Goal: Task Accomplishment & Management: Manage account settings

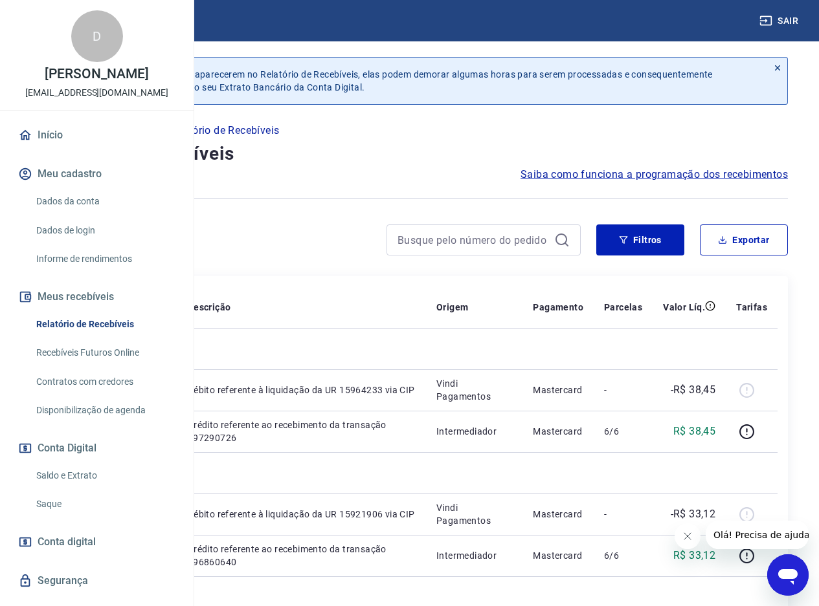
click at [77, 489] on link "Saldo e Extrato" at bounding box center [104, 476] width 147 height 27
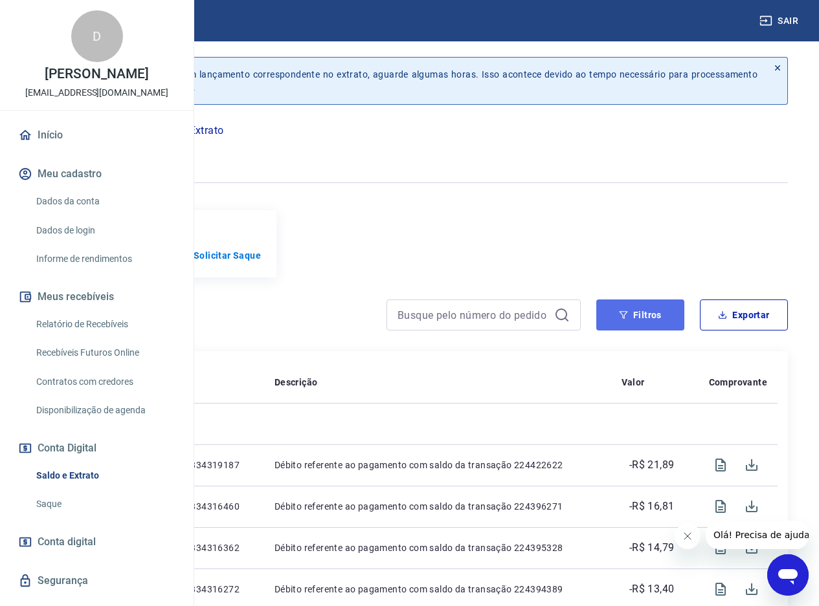
click at [625, 329] on button "Filtros" at bounding box center [640, 315] width 88 height 31
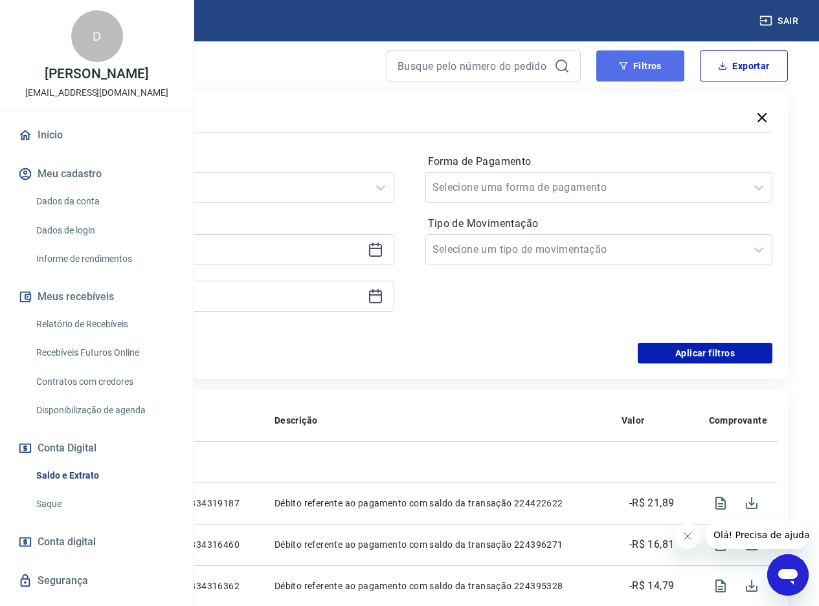
scroll to position [259, 0]
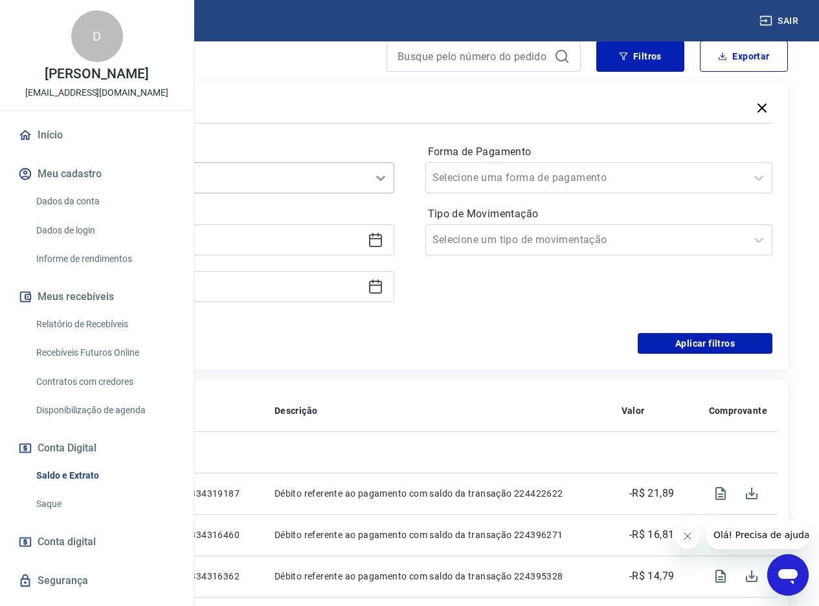
click at [388, 186] on icon at bounding box center [381, 178] width 16 height 16
click at [394, 256] on div at bounding box center [221, 240] width 348 height 31
click at [383, 248] on icon at bounding box center [376, 240] width 16 height 16
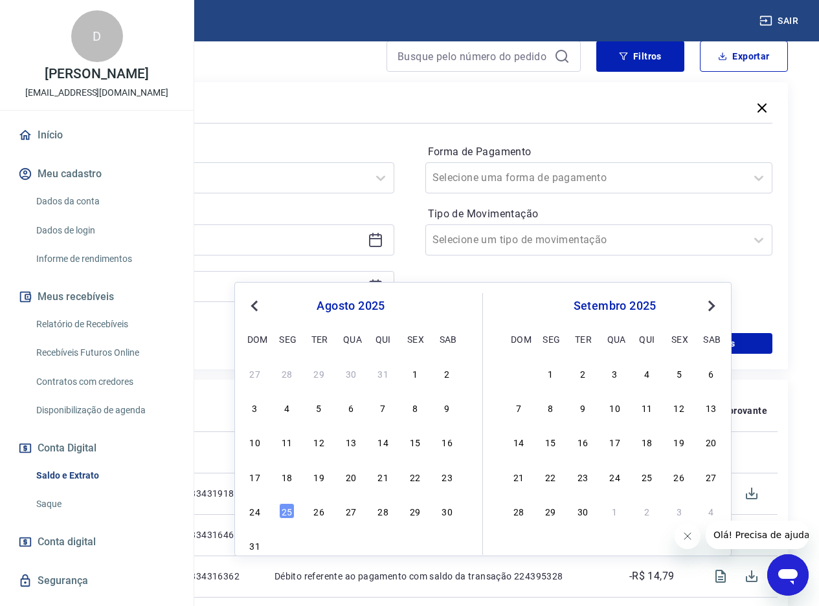
click at [256, 306] on span "Previous Month" at bounding box center [256, 305] width 0 height 15
click at [256, 302] on span "Previous Month" at bounding box center [256, 305] width 0 height 15
click at [256, 374] on div "1" at bounding box center [255, 374] width 16 height 16
type input "[DATE]"
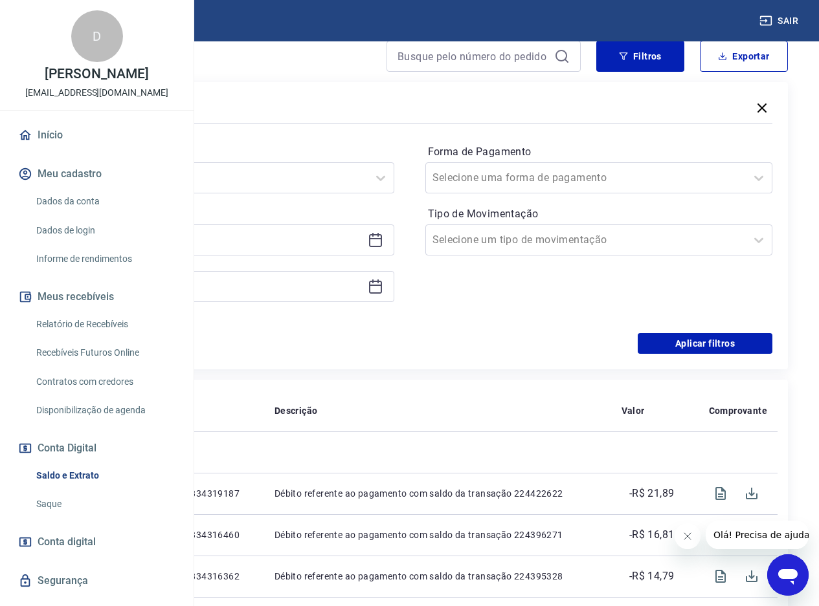
click at [382, 286] on icon at bounding box center [375, 285] width 13 height 1
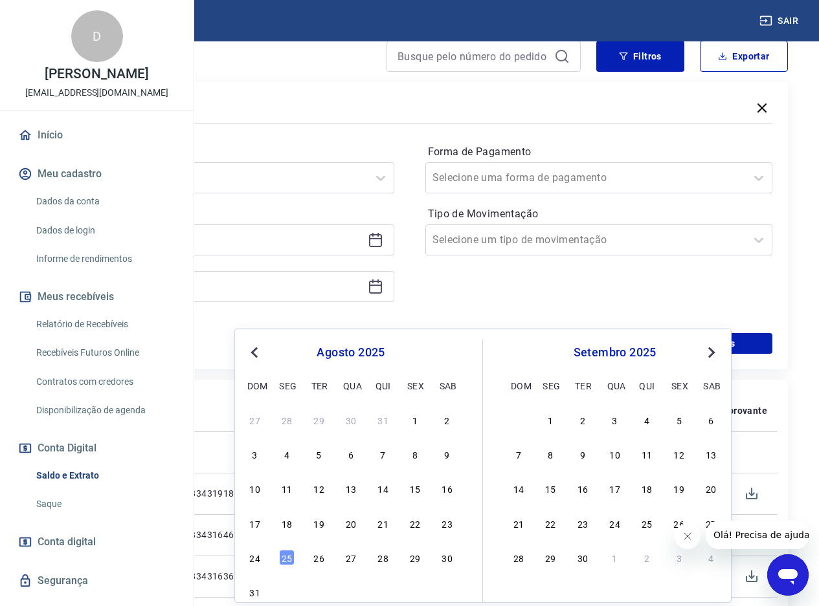
click at [256, 356] on span "Previous Month" at bounding box center [256, 352] width 0 height 15
click at [284, 559] on div "30" at bounding box center [287, 558] width 16 height 16
type input "[DATE]"
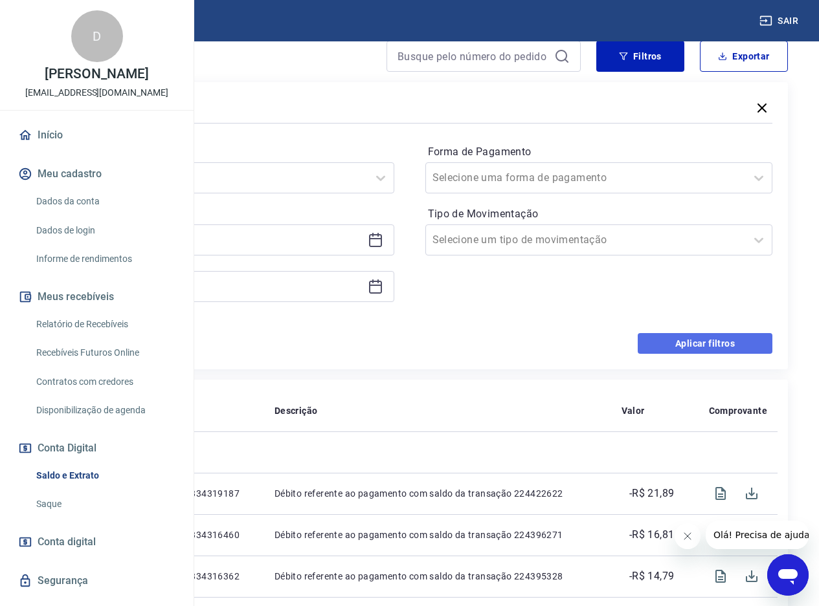
click at [682, 354] on button "Aplicar filtros" at bounding box center [705, 343] width 135 height 21
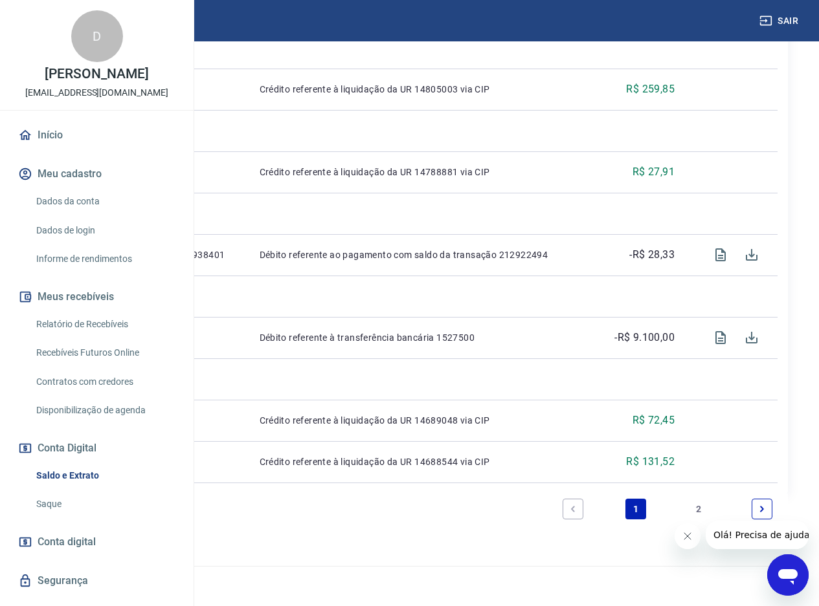
scroll to position [1266, 0]
click at [696, 509] on link "2" at bounding box center [699, 509] width 21 height 21
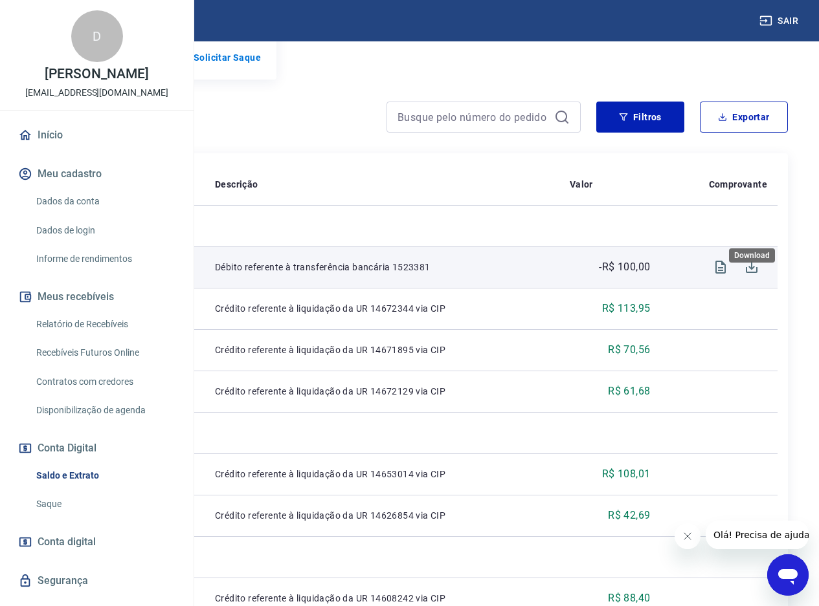
scroll to position [194, 0]
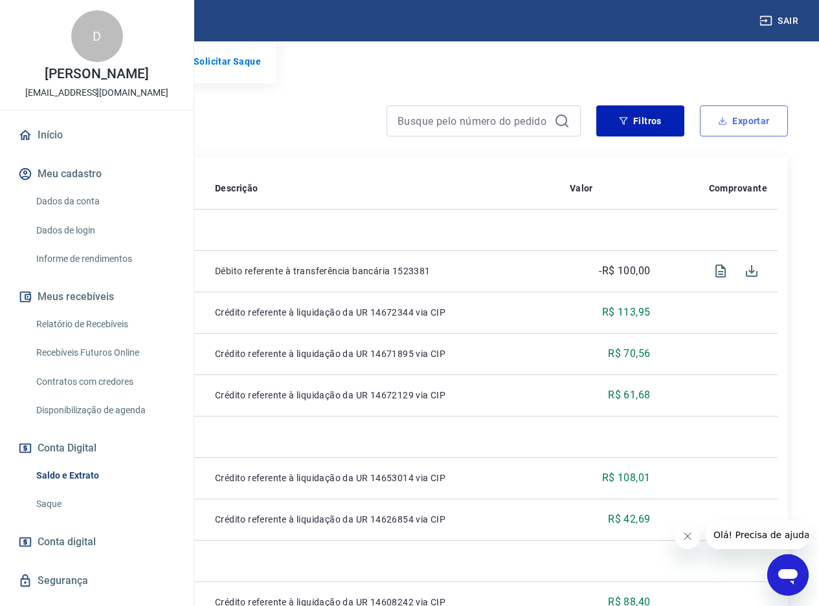
click at [748, 137] on button "Exportar" at bounding box center [744, 120] width 88 height 31
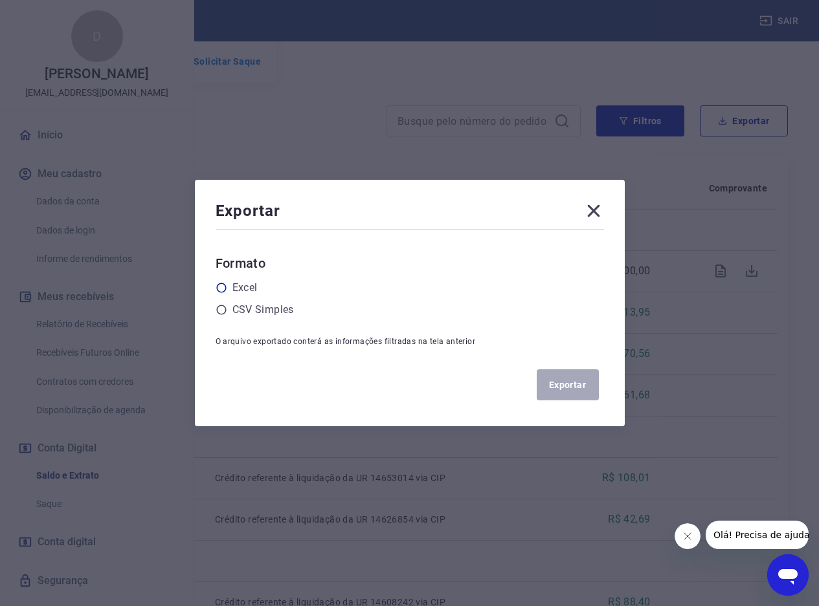
click at [226, 289] on icon at bounding box center [222, 288] width 12 height 12
click at [0, 0] on input "radio" at bounding box center [0, 0] width 0 height 0
click at [577, 391] on button "Exportar" at bounding box center [568, 385] width 62 height 31
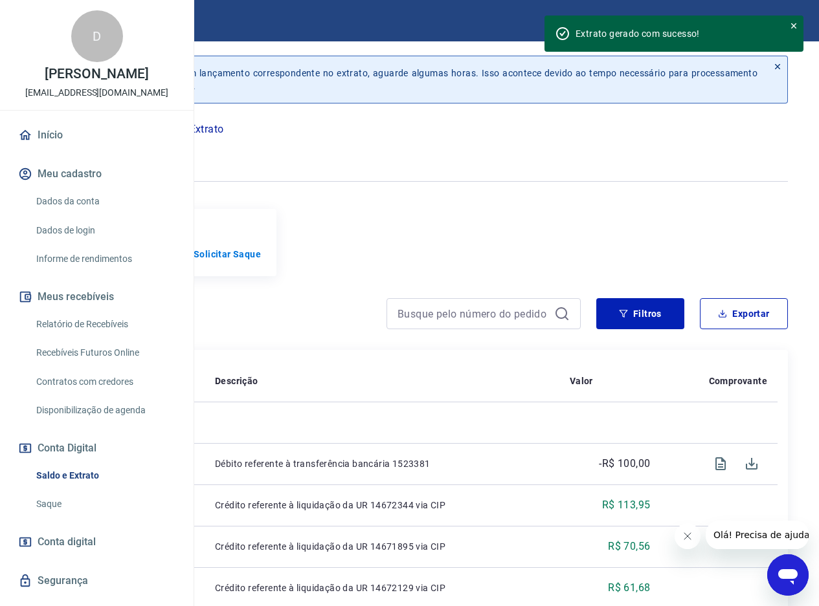
scroll to position [0, 0]
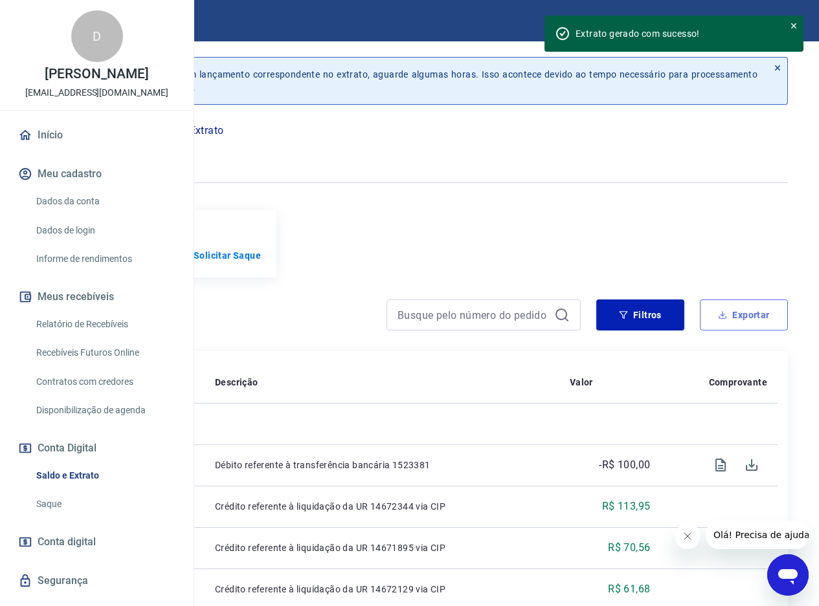
click at [726, 328] on button "Exportar" at bounding box center [744, 315] width 88 height 31
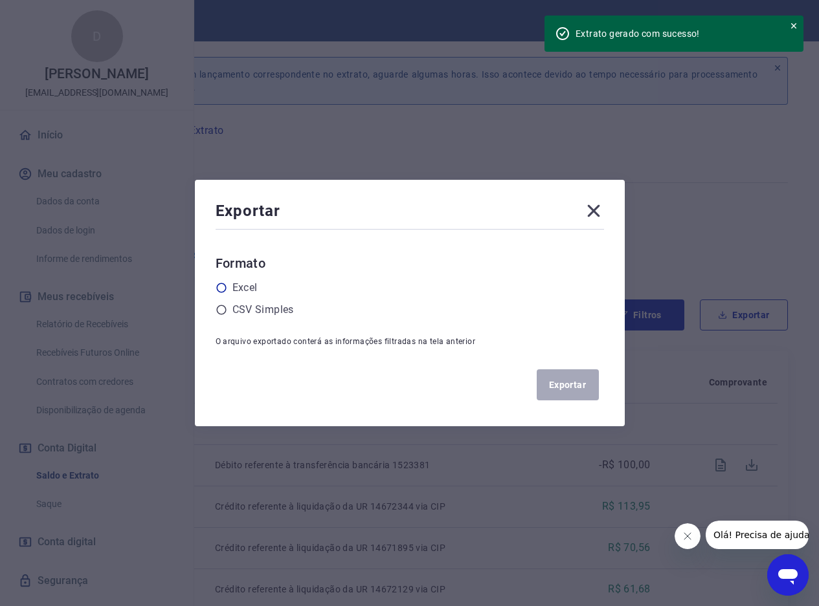
click at [225, 289] on icon at bounding box center [222, 288] width 12 height 12
click at [0, 0] on input "radio" at bounding box center [0, 0] width 0 height 0
click at [571, 385] on button "Exportar" at bounding box center [568, 385] width 62 height 31
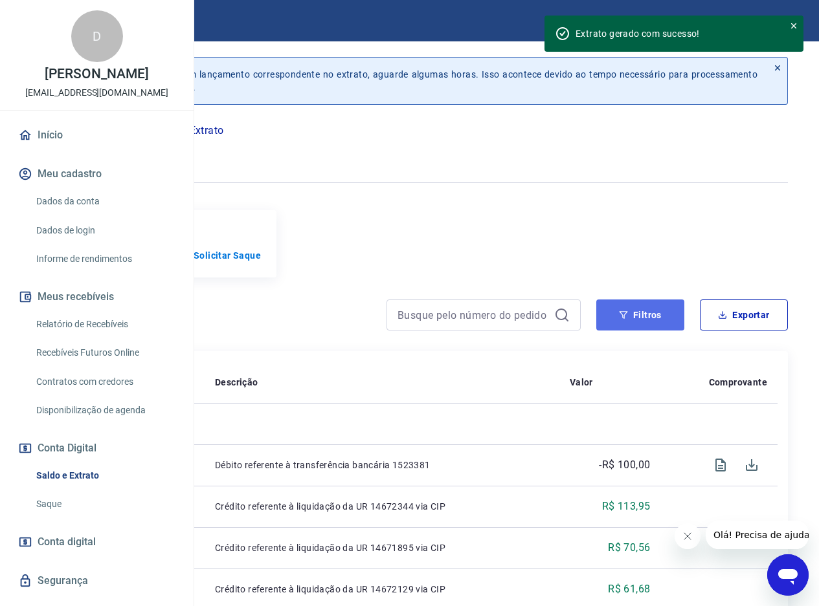
click at [641, 331] on button "Filtros" at bounding box center [640, 315] width 88 height 31
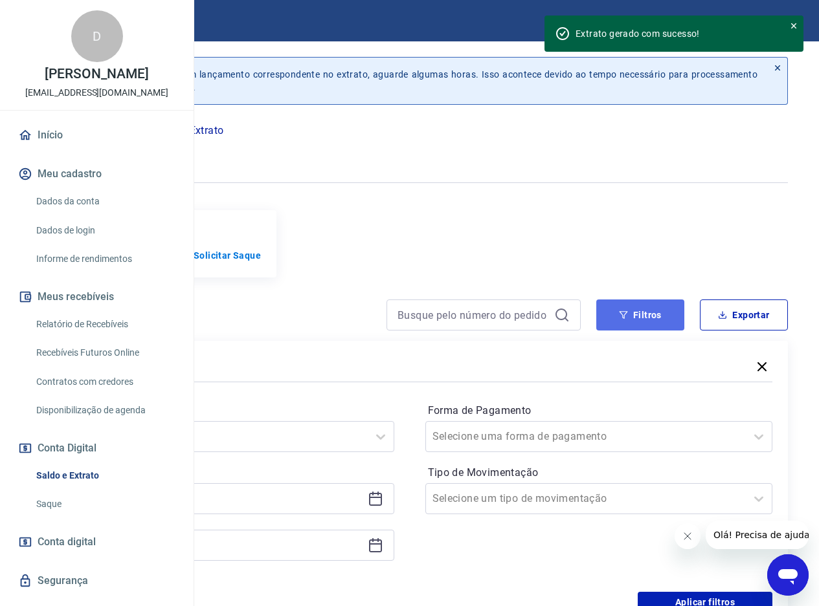
click at [634, 328] on button "Filtros" at bounding box center [640, 315] width 88 height 31
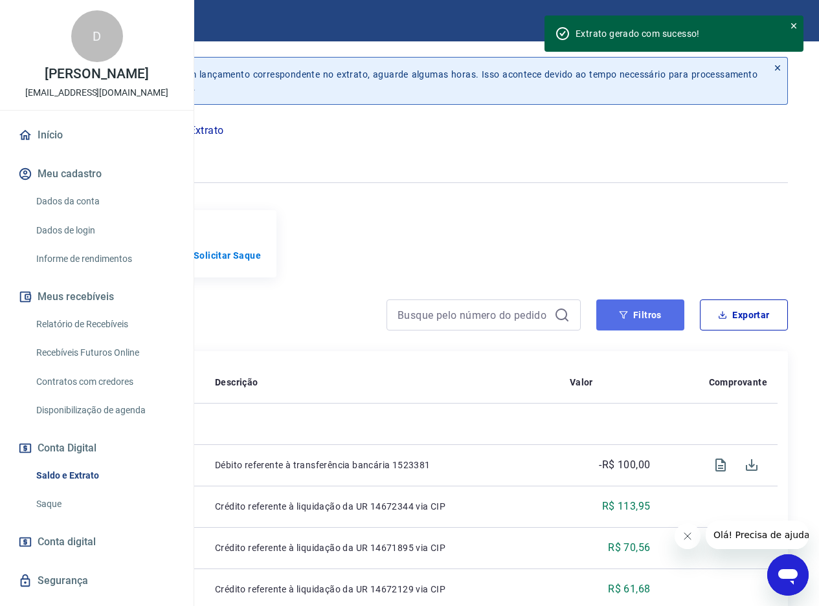
click at [634, 328] on button "Filtros" at bounding box center [640, 315] width 88 height 31
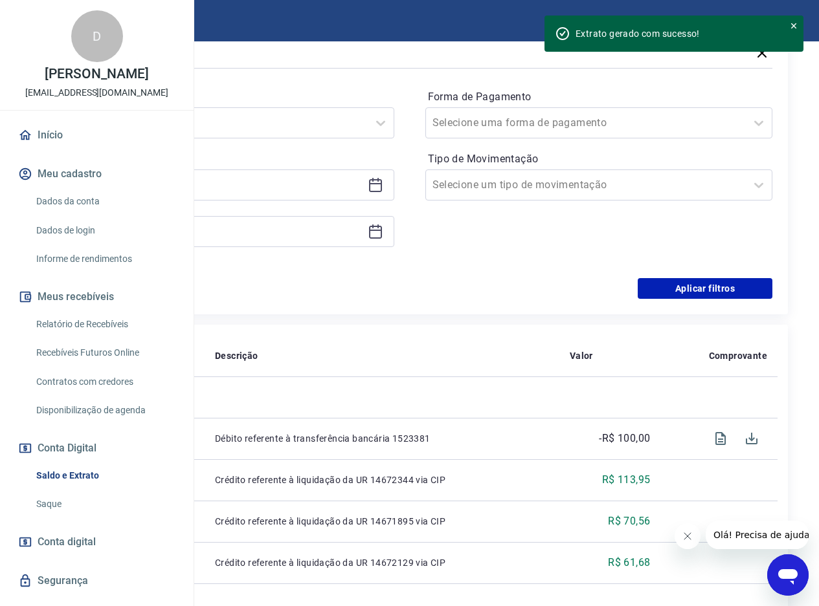
scroll to position [324, 0]
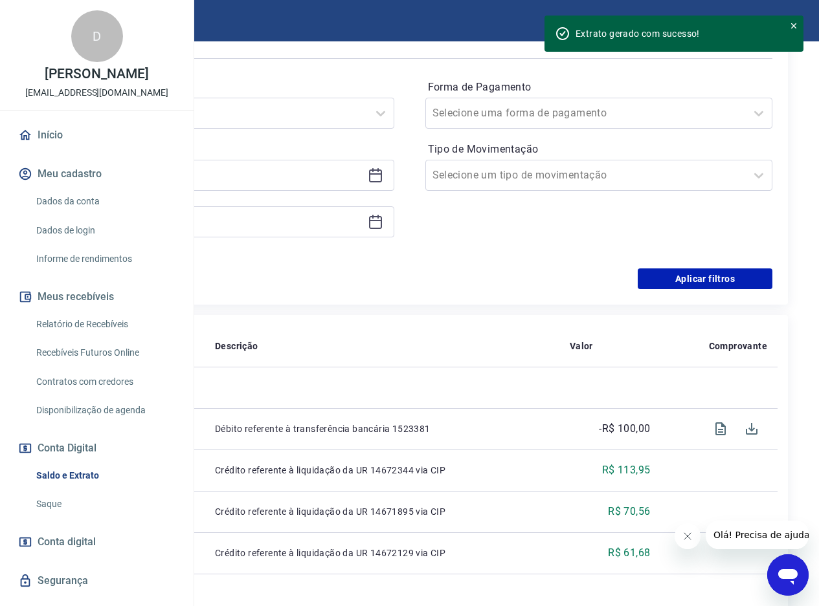
click at [382, 183] on icon at bounding box center [375, 176] width 13 height 13
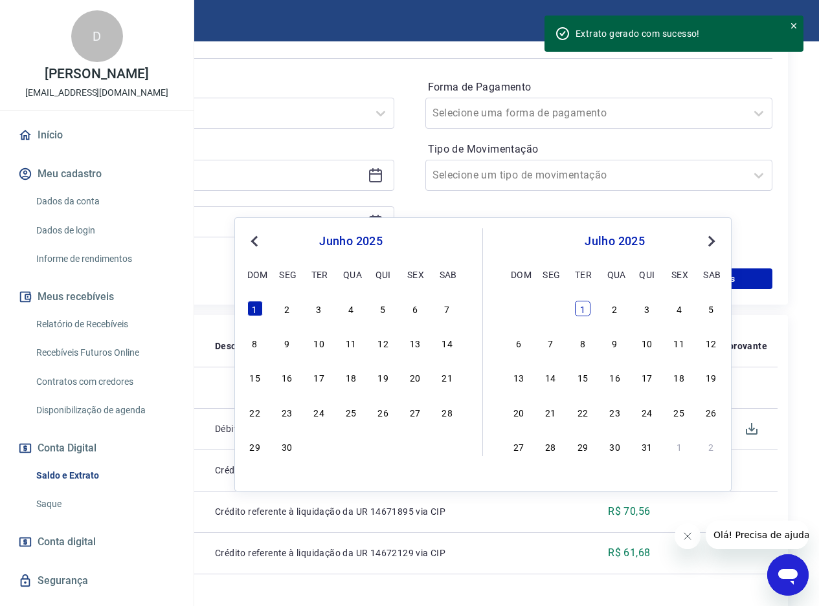
click at [583, 307] on div "1" at bounding box center [583, 309] width 16 height 16
type input "[DATE]"
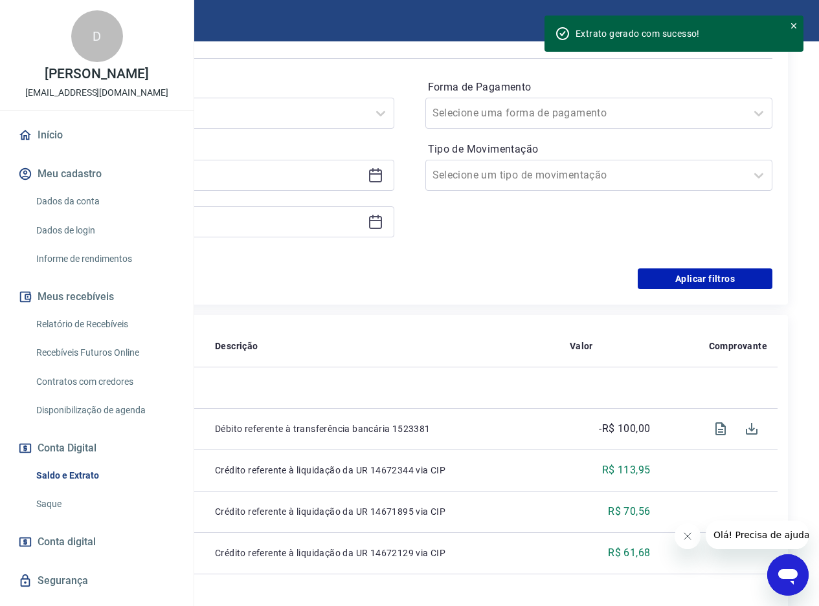
click at [383, 230] on icon at bounding box center [376, 222] width 16 height 16
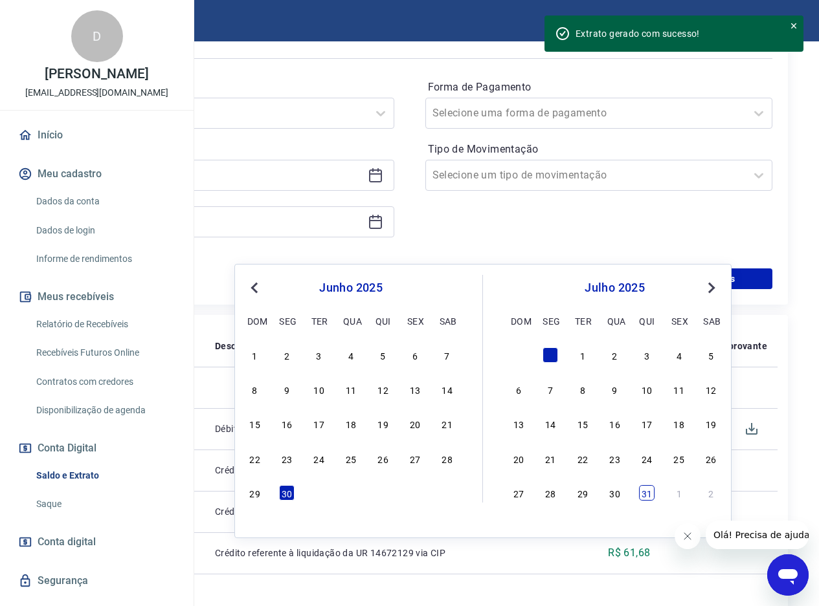
click at [644, 494] on div "31" at bounding box center [647, 493] width 16 height 16
type input "[DATE]"
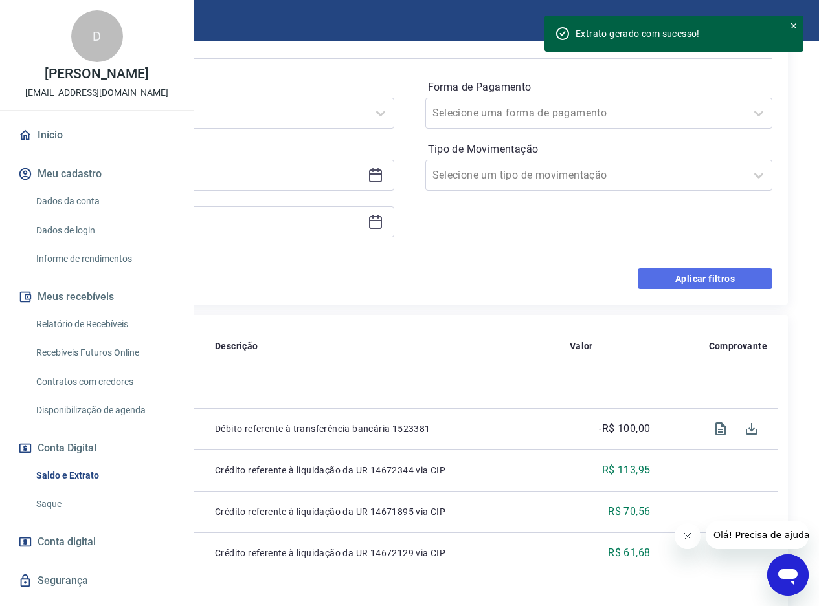
click at [722, 289] on button "Aplicar filtros" at bounding box center [705, 279] width 135 height 21
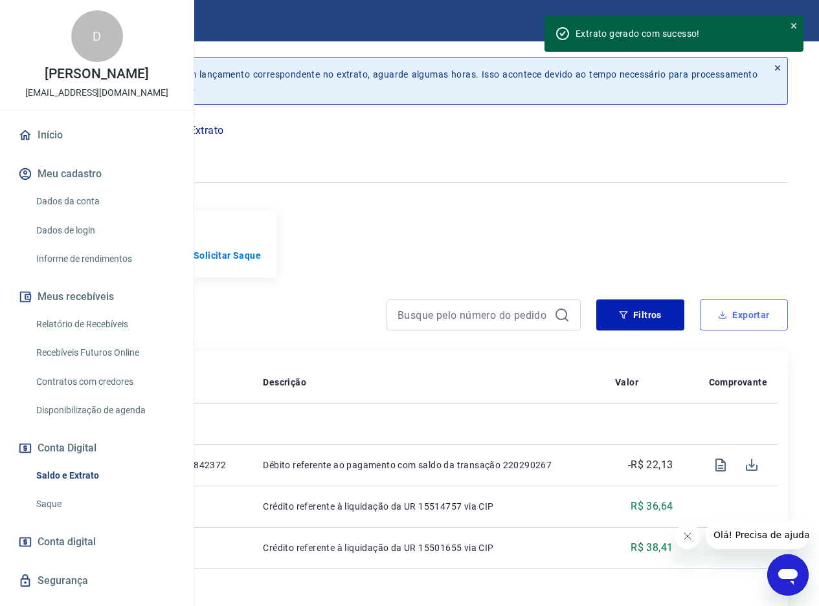
click at [726, 330] on button "Exportar" at bounding box center [744, 315] width 88 height 31
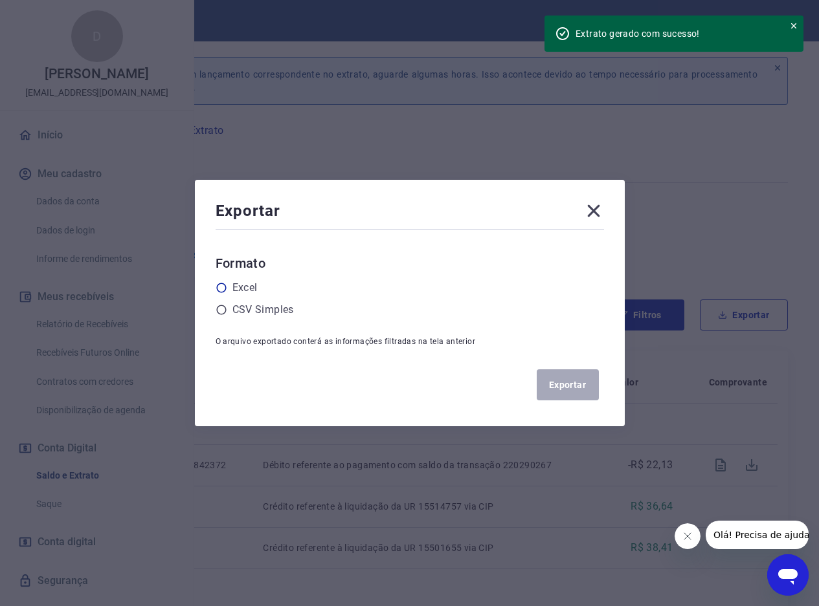
click at [225, 287] on icon at bounding box center [222, 288] width 12 height 12
click at [0, 0] on input "radio" at bounding box center [0, 0] width 0 height 0
click at [566, 385] on button "Exportar" at bounding box center [568, 385] width 62 height 31
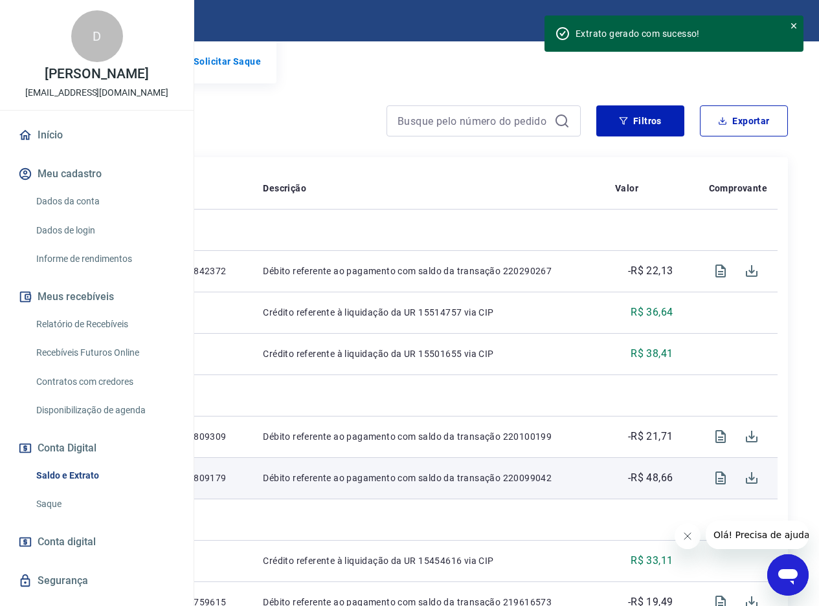
scroll to position [129, 0]
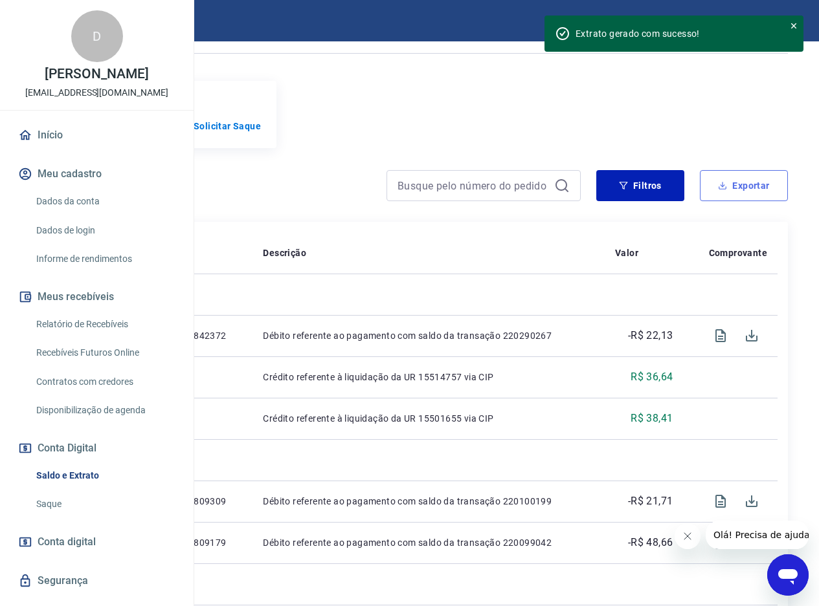
click at [727, 201] on button "Exportar" at bounding box center [744, 185] width 88 height 31
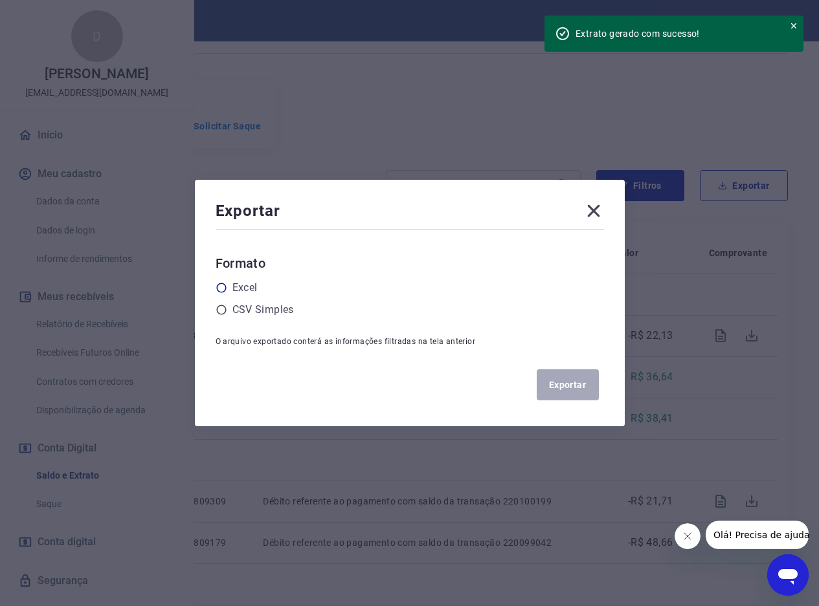
click at [227, 289] on icon at bounding box center [222, 288] width 12 height 12
click at [0, 0] on input "radio" at bounding box center [0, 0] width 0 height 0
click at [568, 379] on button "Exportar" at bounding box center [568, 385] width 62 height 31
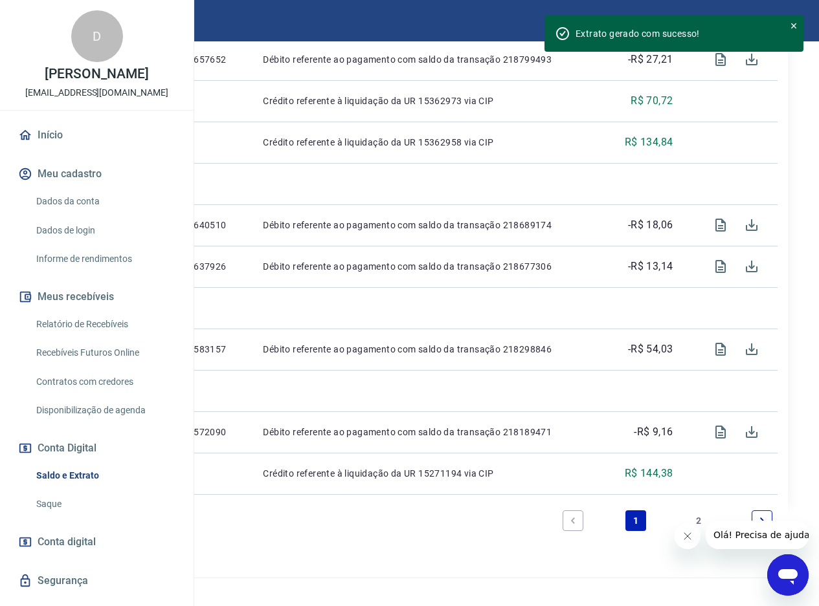
scroll to position [1142, 0]
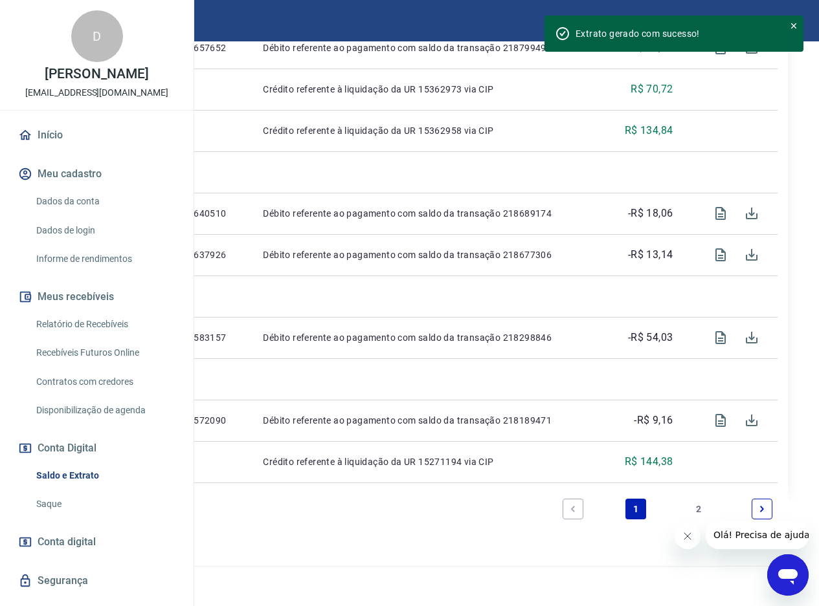
click at [93, 338] on link "Relatório de Recebíveis" at bounding box center [104, 324] width 147 height 27
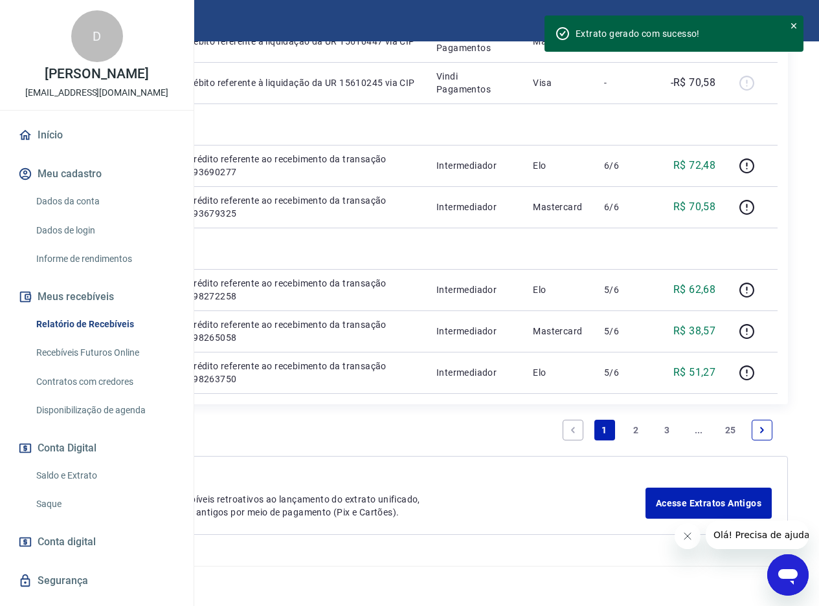
scroll to position [1658, 0]
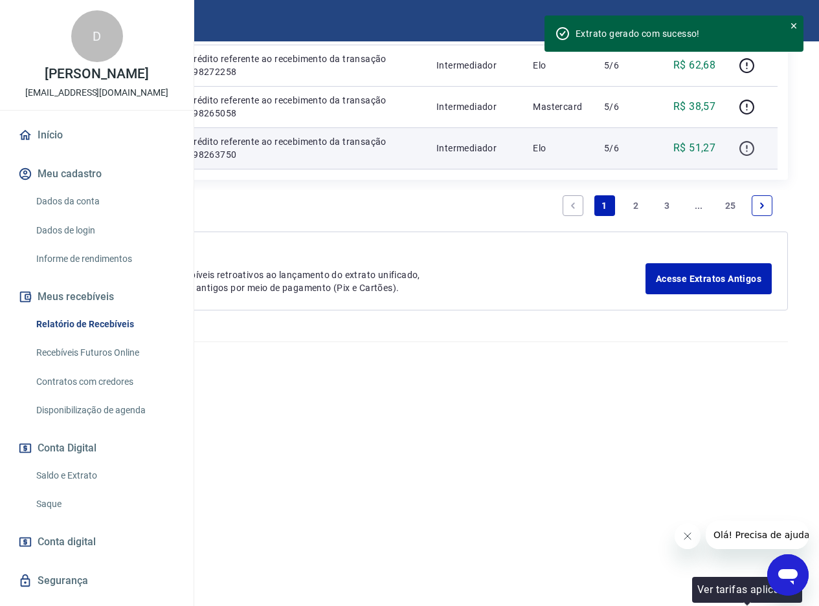
click at [750, 157] on icon "button" at bounding box center [746, 148] width 16 height 16
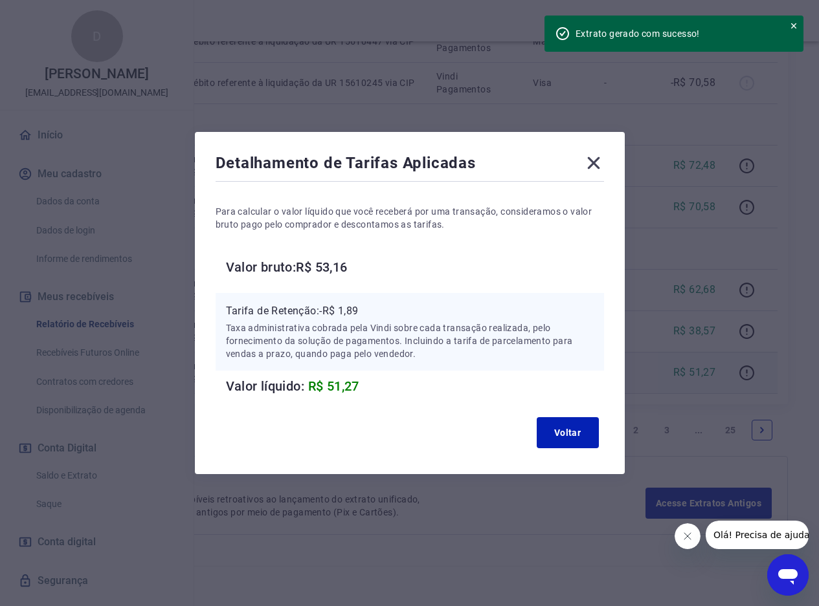
click at [598, 157] on icon at bounding box center [593, 163] width 21 height 21
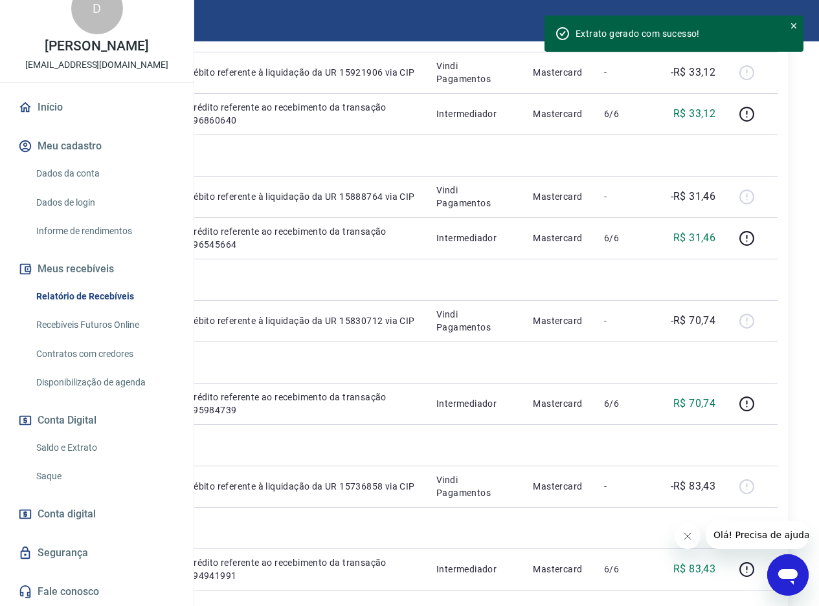
scroll to position [453, 0]
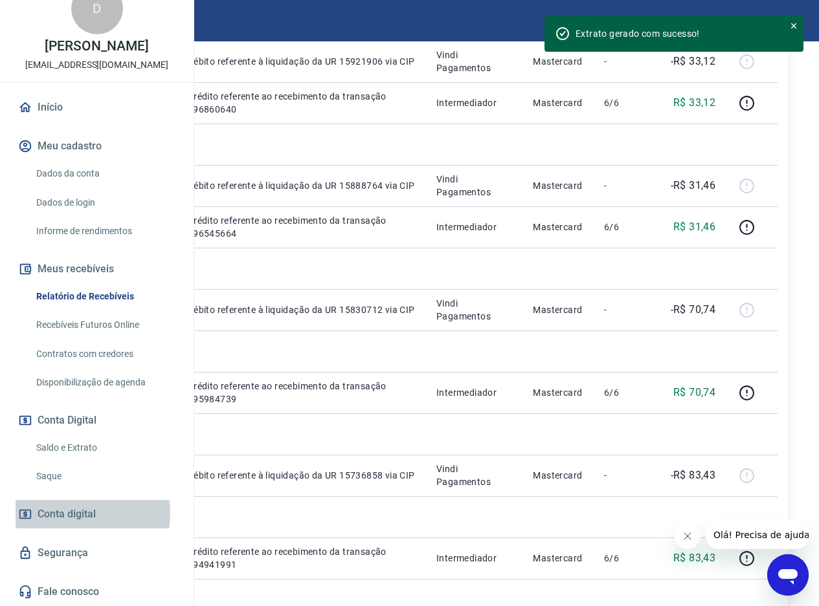
click at [82, 513] on span "Conta digital" at bounding box center [67, 514] width 58 height 18
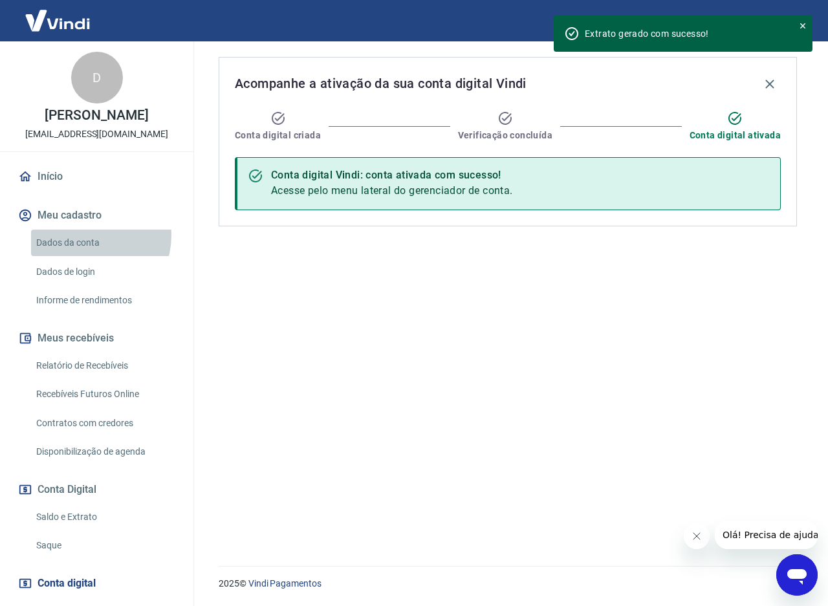
click at [87, 236] on link "Dados da conta" at bounding box center [104, 243] width 147 height 27
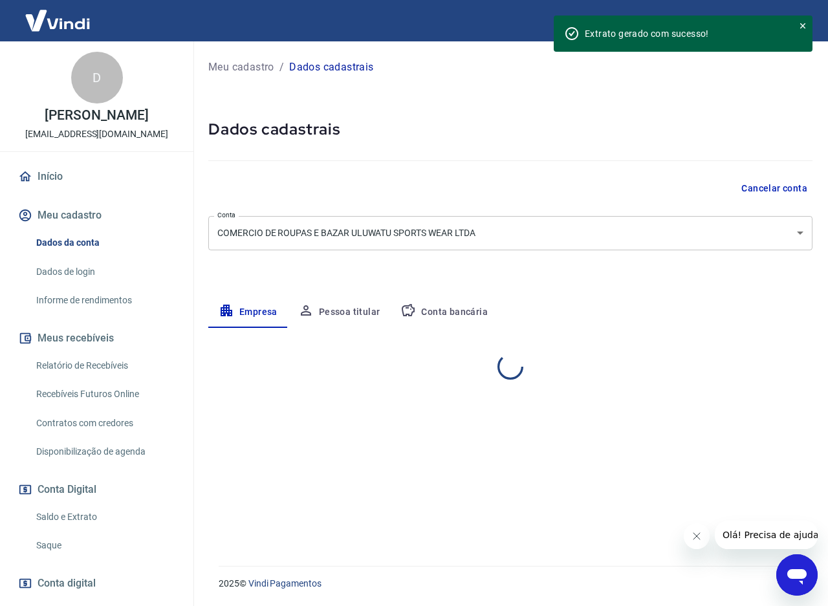
select select "SP"
